Goal: Task Accomplishment & Management: Complete application form

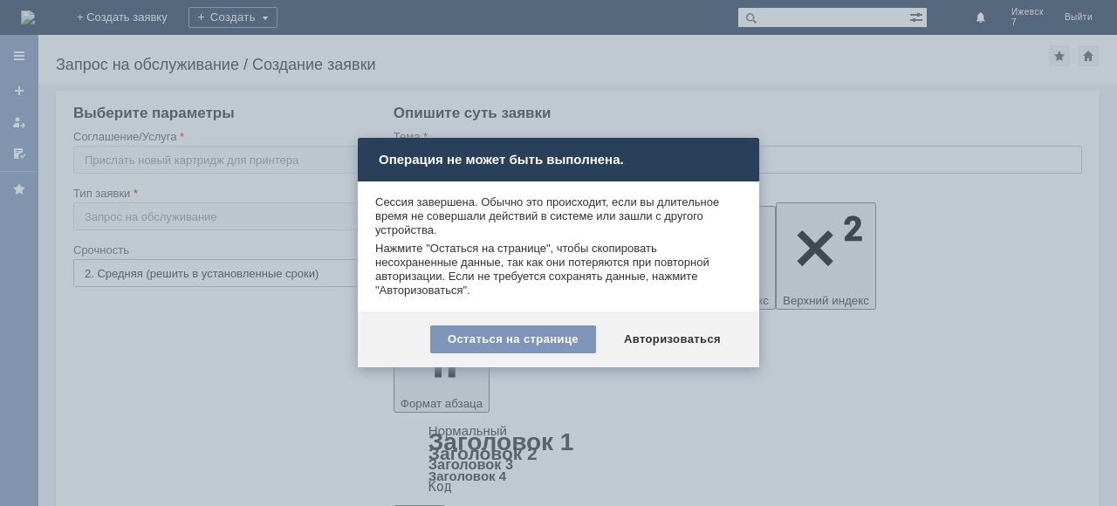
click at [803, 157] on div at bounding box center [558, 253] width 1117 height 506
click at [839, 366] on div at bounding box center [558, 253] width 1117 height 506
click at [514, 345] on div "Остаться на странице" at bounding box center [513, 339] width 166 height 28
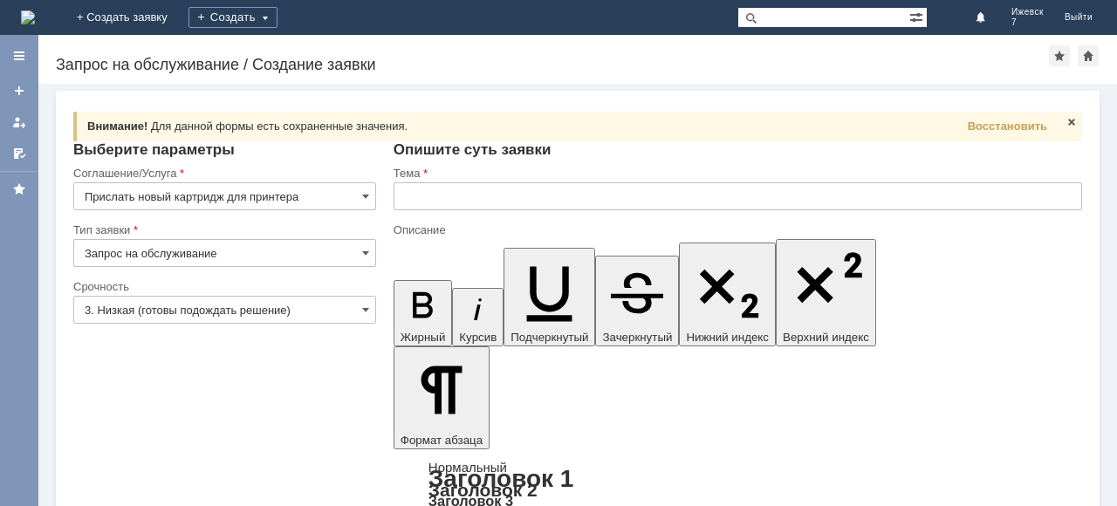
click at [347, 311] on input "3. Низкая (готовы подождать решение)" at bounding box center [224, 310] width 303 height 28
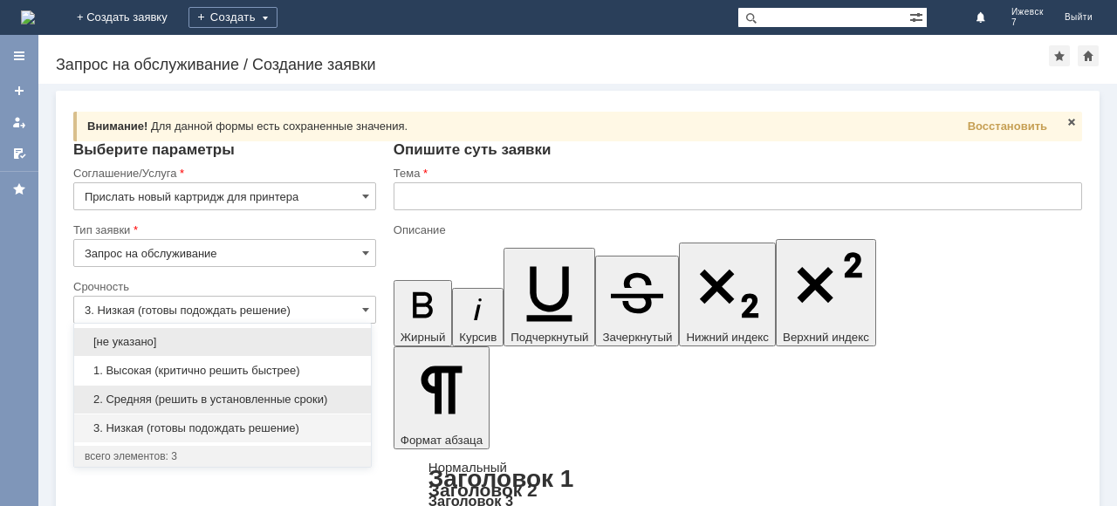
click at [179, 395] on span "2. Средняя (решить в установленные сроки)" at bounding box center [223, 400] width 276 height 14
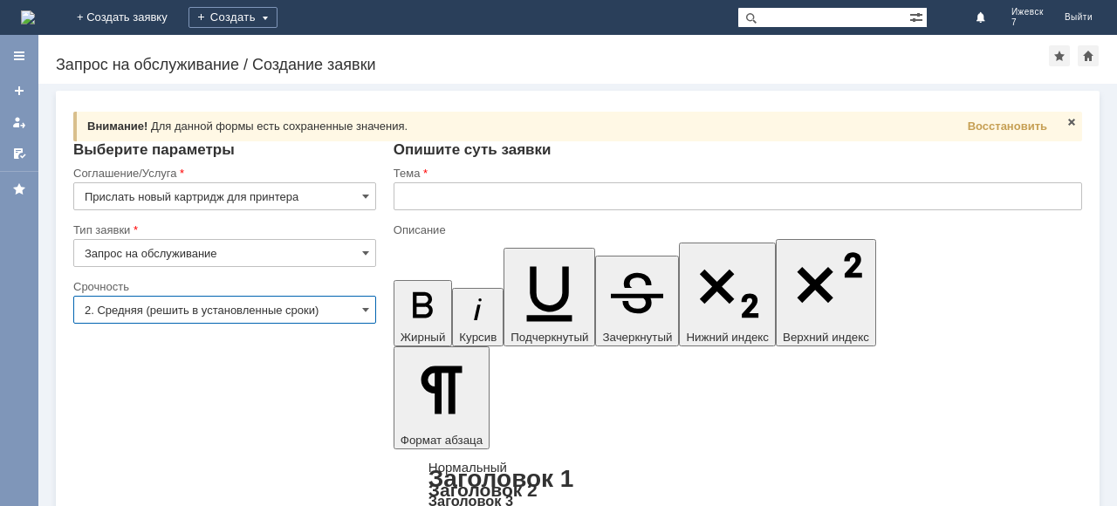
type input "2. Средняя (решить в установленные сроки)"
click at [419, 195] on input "text" at bounding box center [738, 196] width 688 height 28
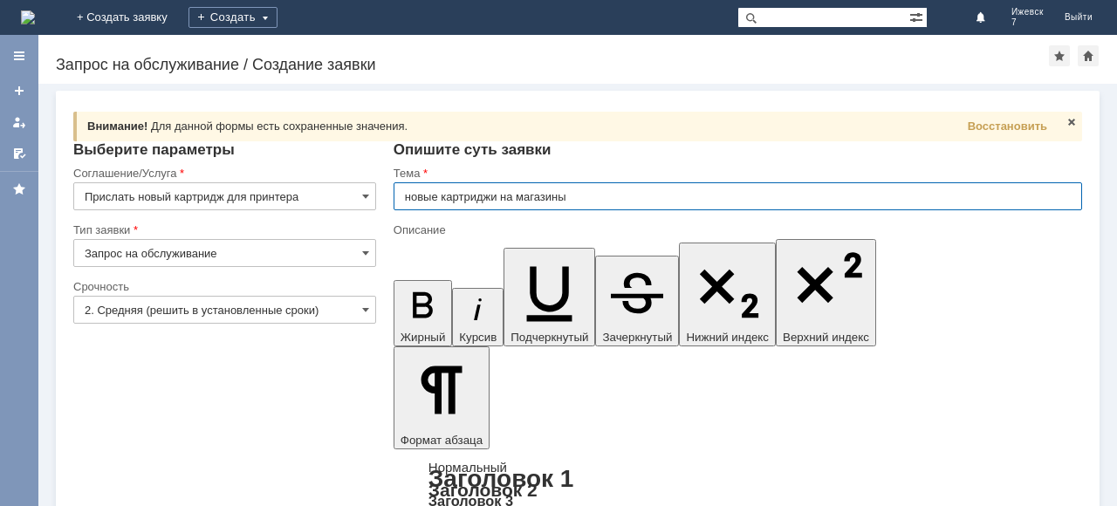
type input "новые картриджи на магазины"
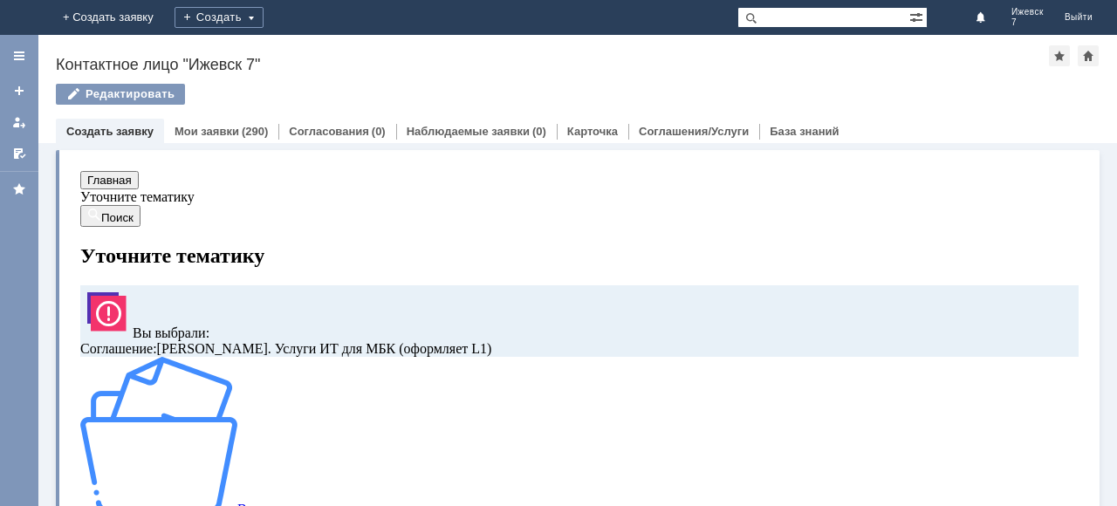
scroll to position [87, 0]
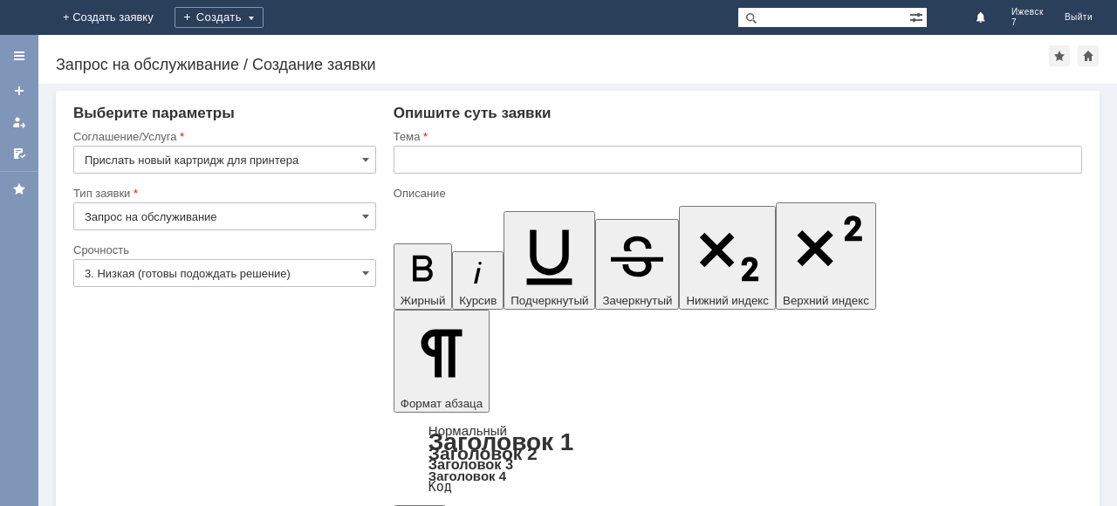
drag, startPoint x: 368, startPoint y: 213, endPoint x: 356, endPoint y: 227, distance: 18.6
click at [368, 213] on span at bounding box center [365, 216] width 7 height 14
type input "Запрос на обслуживание"
click at [356, 265] on input "3. Низкая (готовы подождать решение)" at bounding box center [224, 273] width 303 height 28
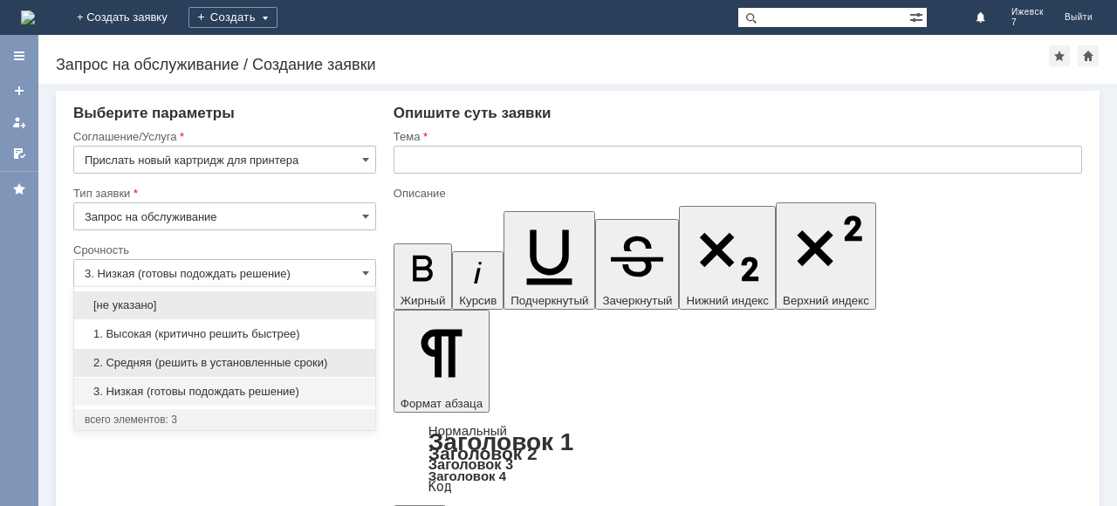
click at [207, 357] on span "2. Средняя (решить в установленные сроки)" at bounding box center [225, 363] width 280 height 14
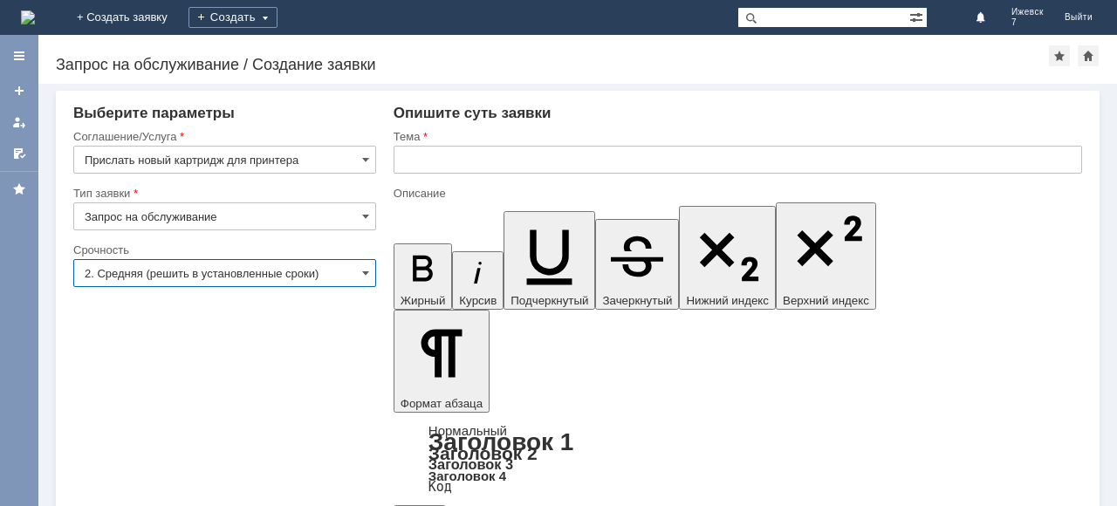
type input "2. Средняя (решить в установленные сроки)"
click at [433, 154] on input "text" at bounding box center [738, 160] width 688 height 28
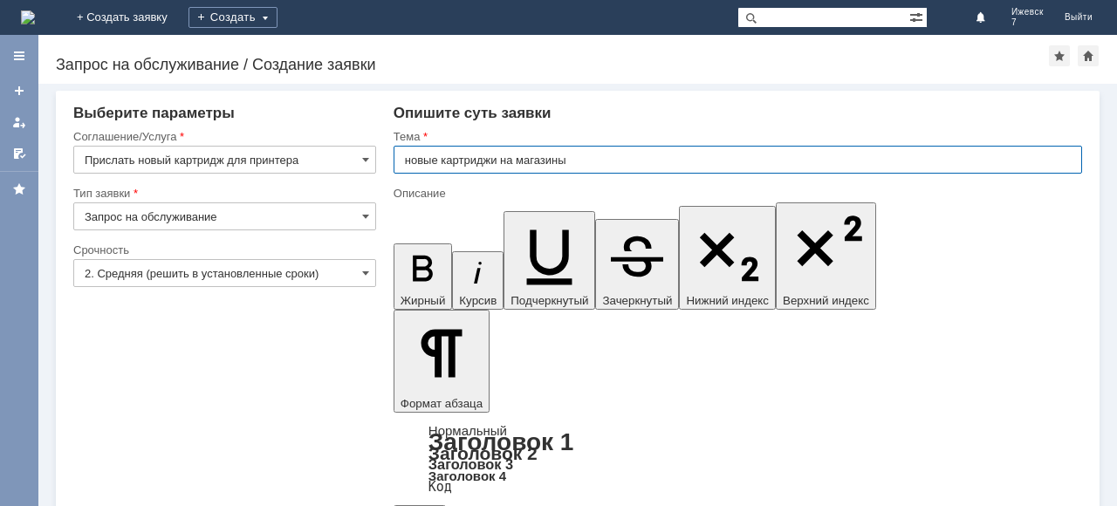
type input "новые картриджи на магазины"
